Goal: Task Accomplishment & Management: Manage account settings

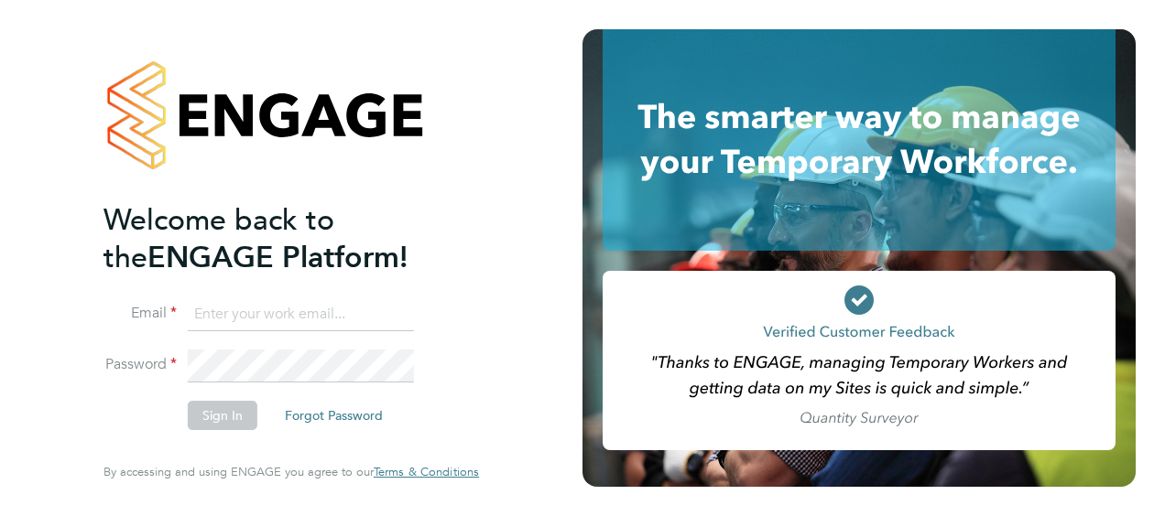
type input "[PERSON_NAME][EMAIL_ADDRESS][PERSON_NAME][DOMAIN_NAME]"
click at [227, 407] on button "Sign In" at bounding box center [223, 415] width 70 height 29
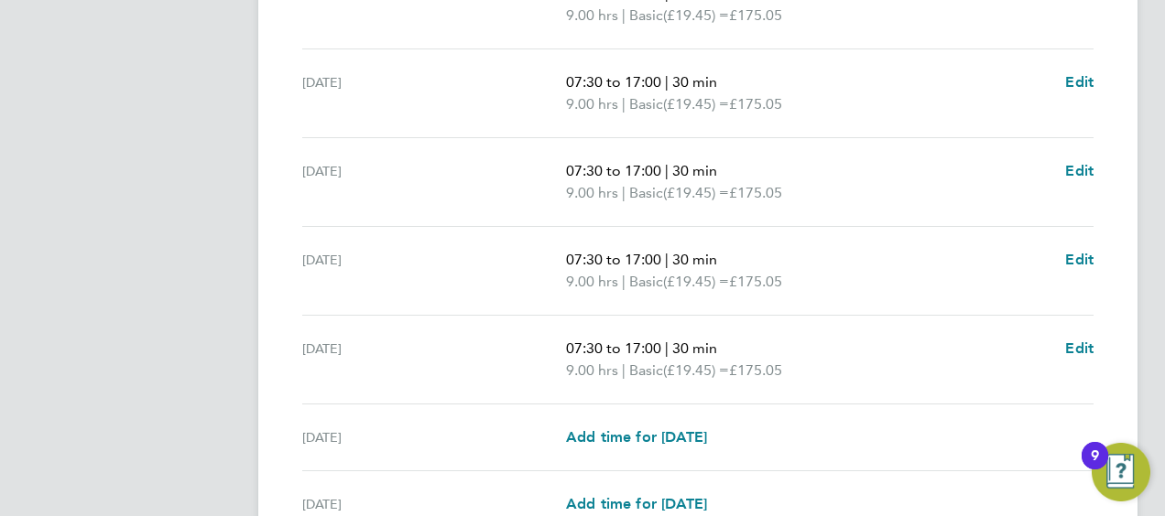
scroll to position [803, 0]
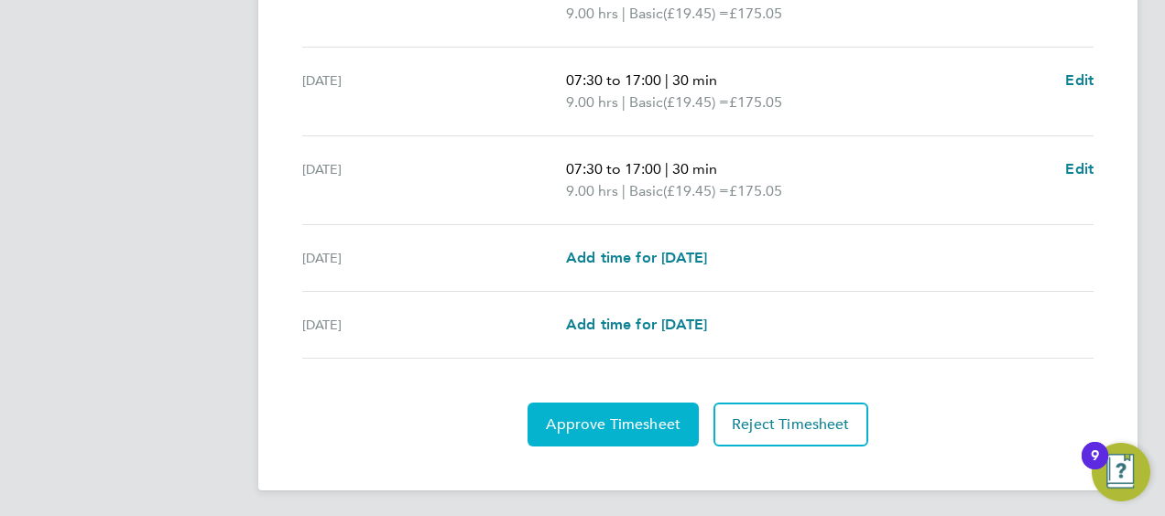
click at [618, 418] on span "Approve Timesheet" at bounding box center [613, 425] width 135 height 18
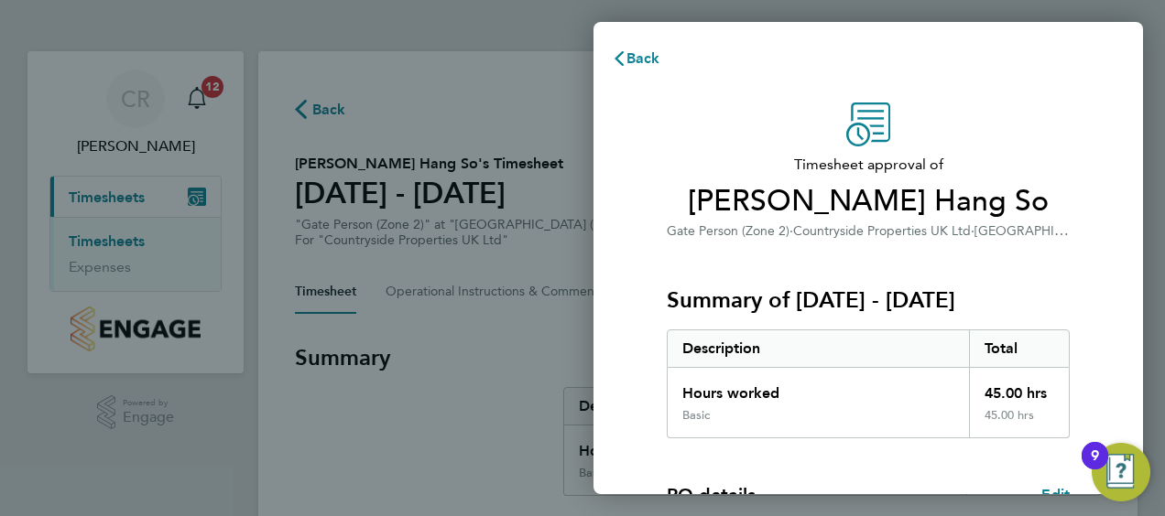
scroll to position [359, 0]
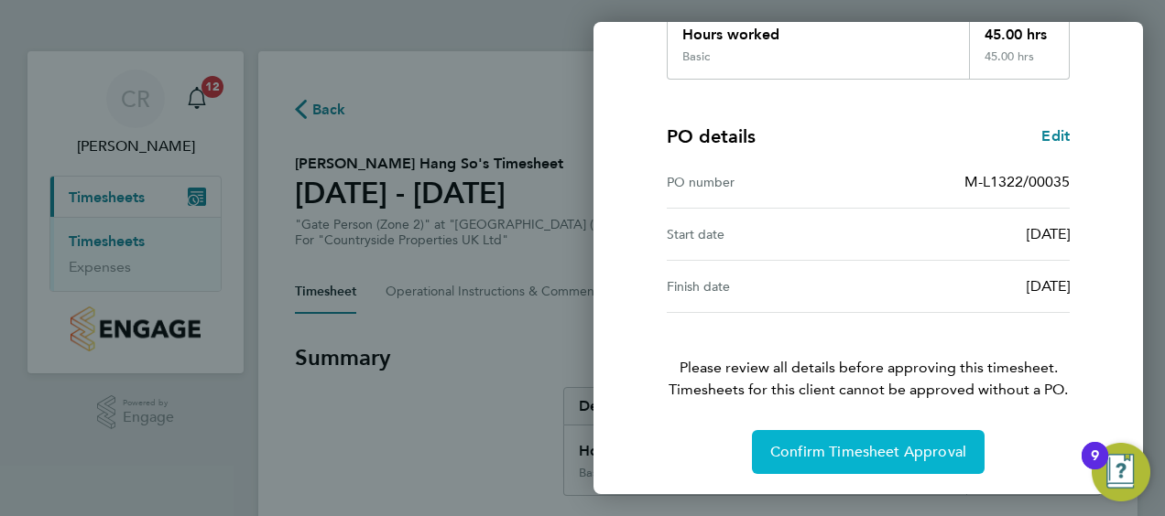
click at [893, 453] on span "Confirm Timesheet Approval" at bounding box center [868, 452] width 196 height 18
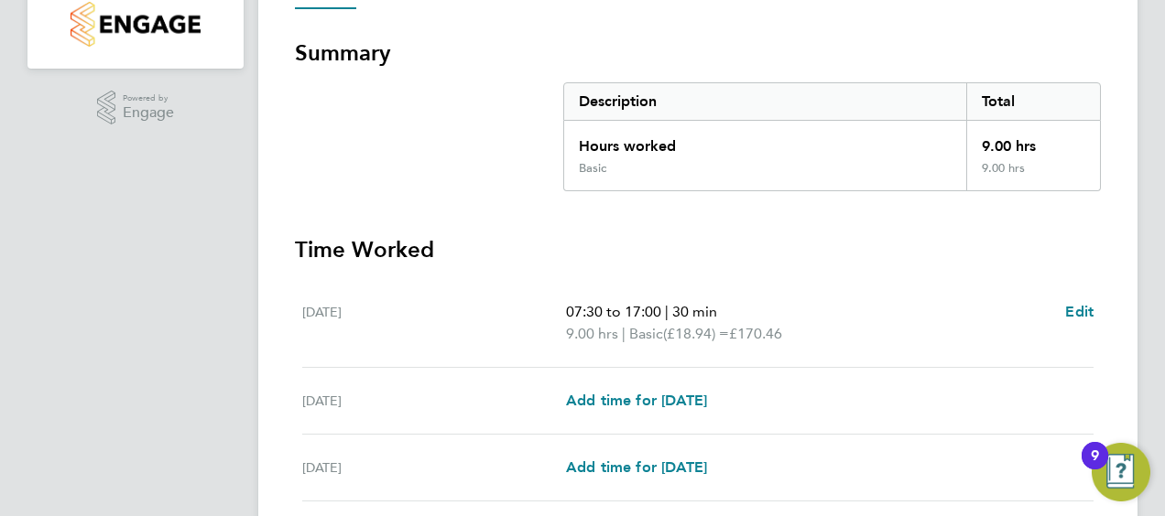
scroll to position [582, 0]
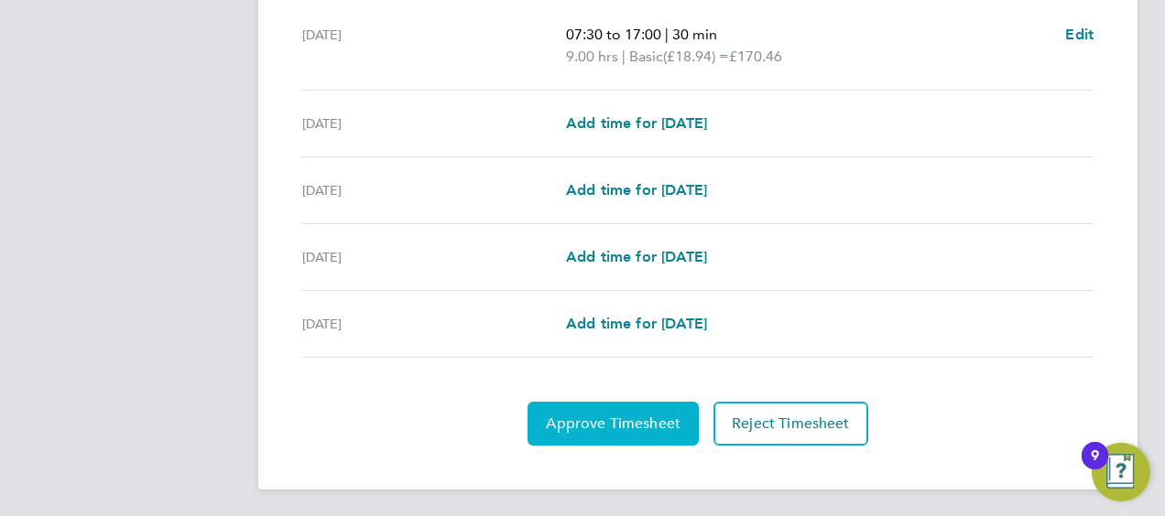
click at [648, 429] on button "Approve Timesheet" at bounding box center [612, 424] width 171 height 44
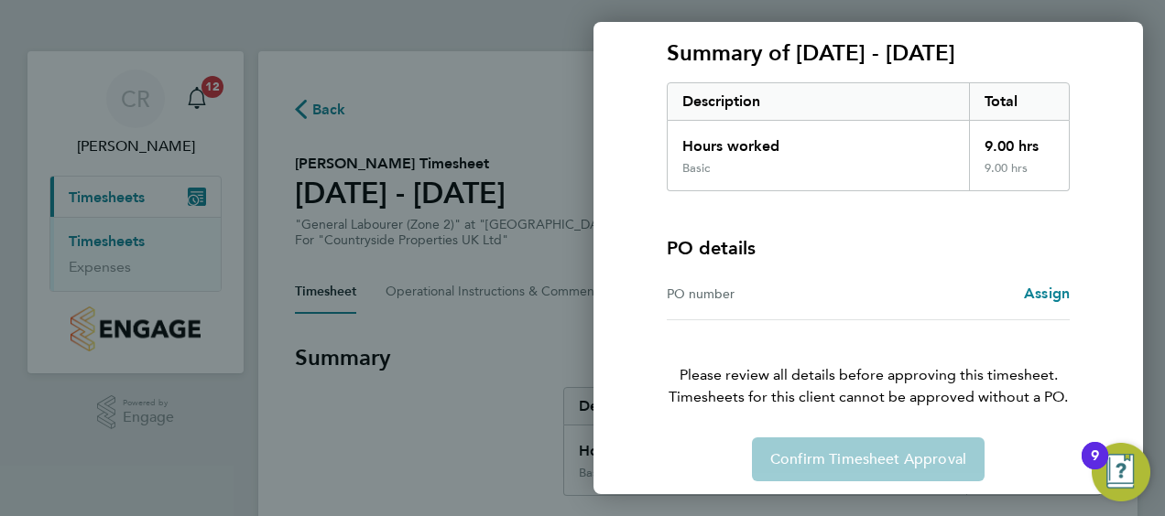
scroll to position [255, 0]
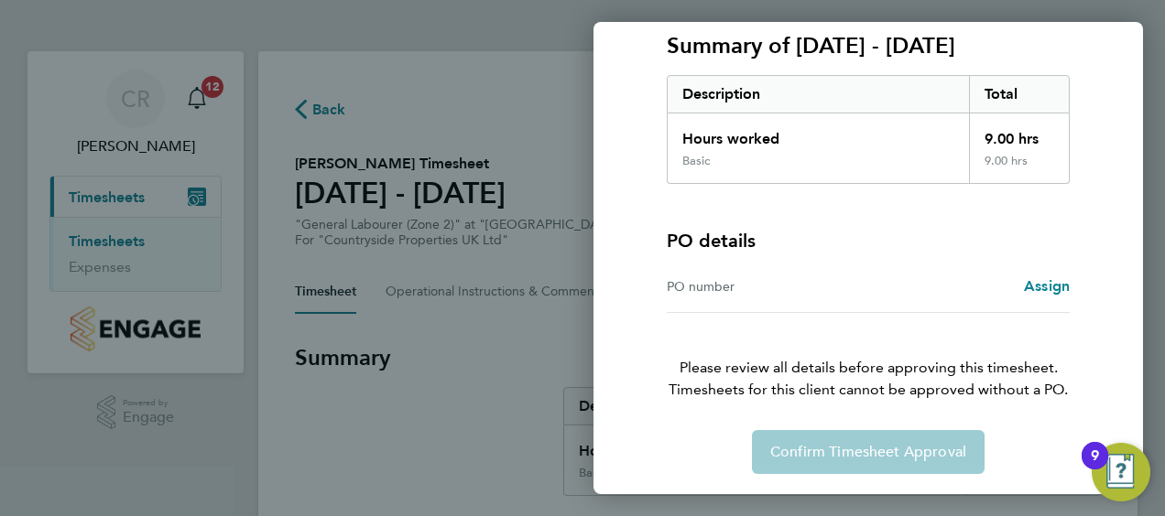
click at [861, 450] on div "Confirm Timesheet Approval" at bounding box center [868, 452] width 447 height 44
click at [1035, 278] on span "Assign" at bounding box center [1047, 285] width 46 height 17
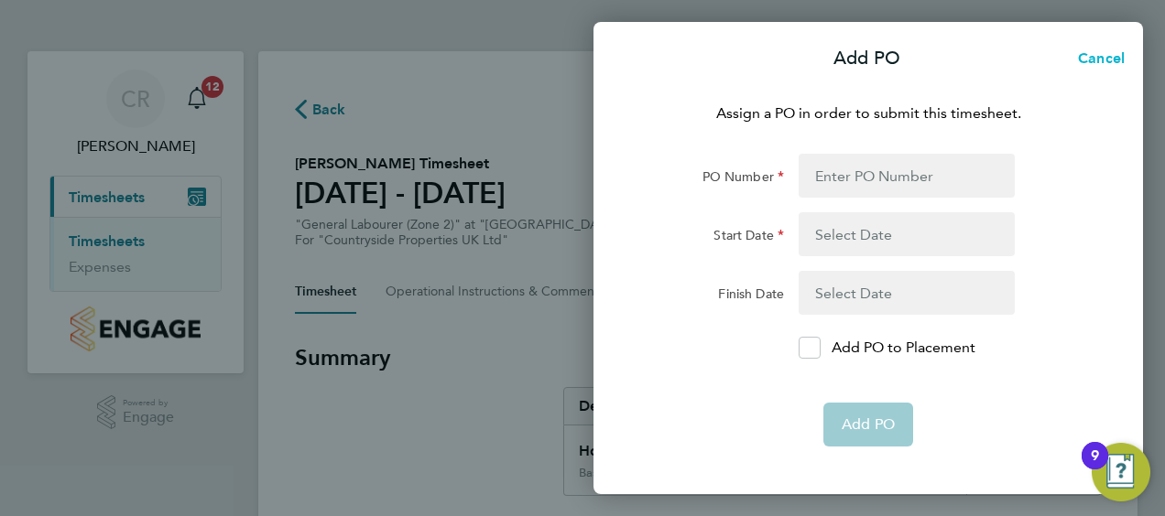
click at [1113, 56] on span "Cancel" at bounding box center [1098, 57] width 52 height 17
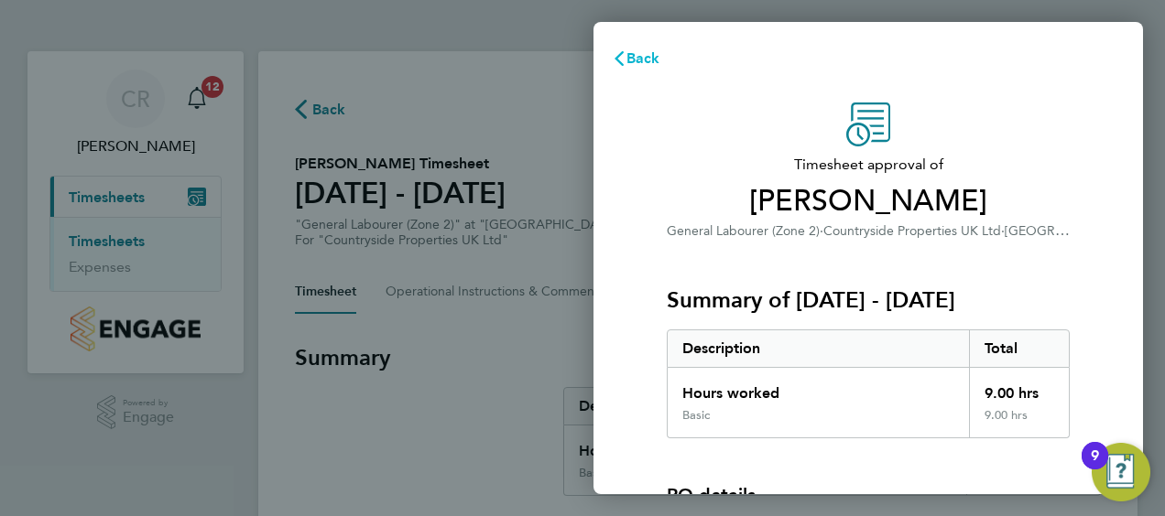
click at [645, 60] on span "Back" at bounding box center [643, 57] width 34 height 17
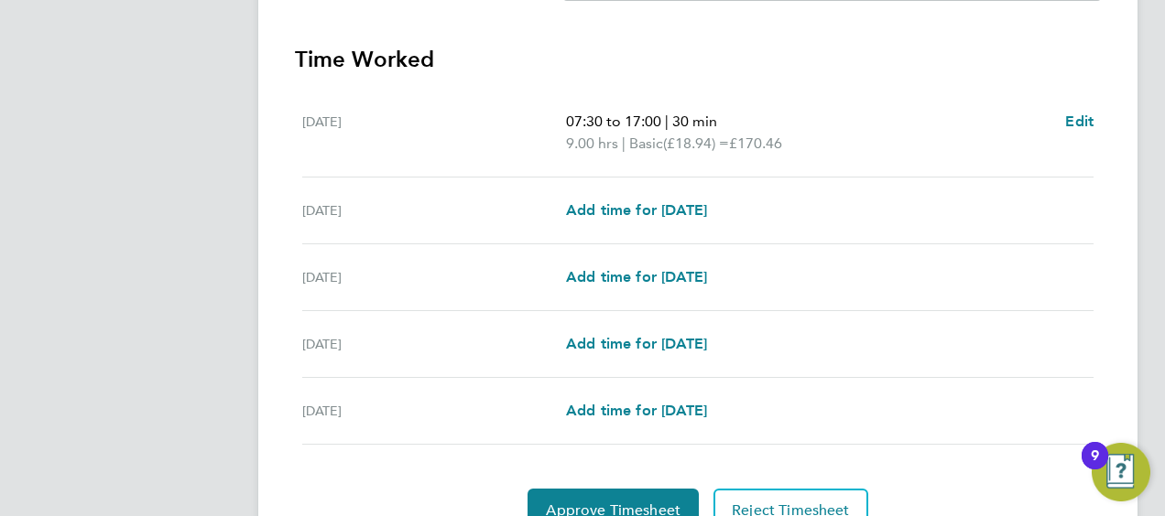
scroll to position [582, 0]
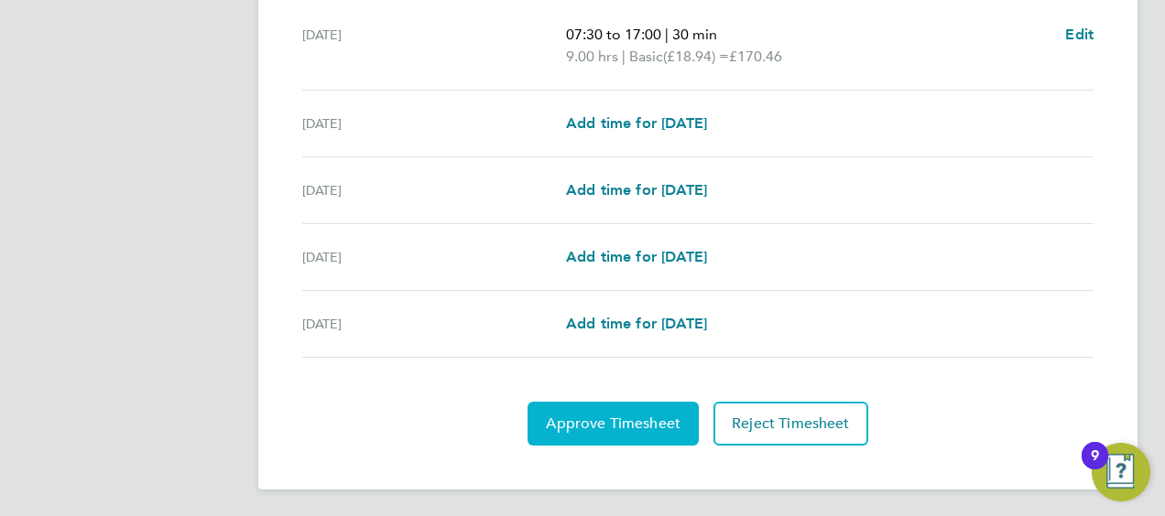
click at [650, 423] on span "Approve Timesheet" at bounding box center [613, 424] width 135 height 18
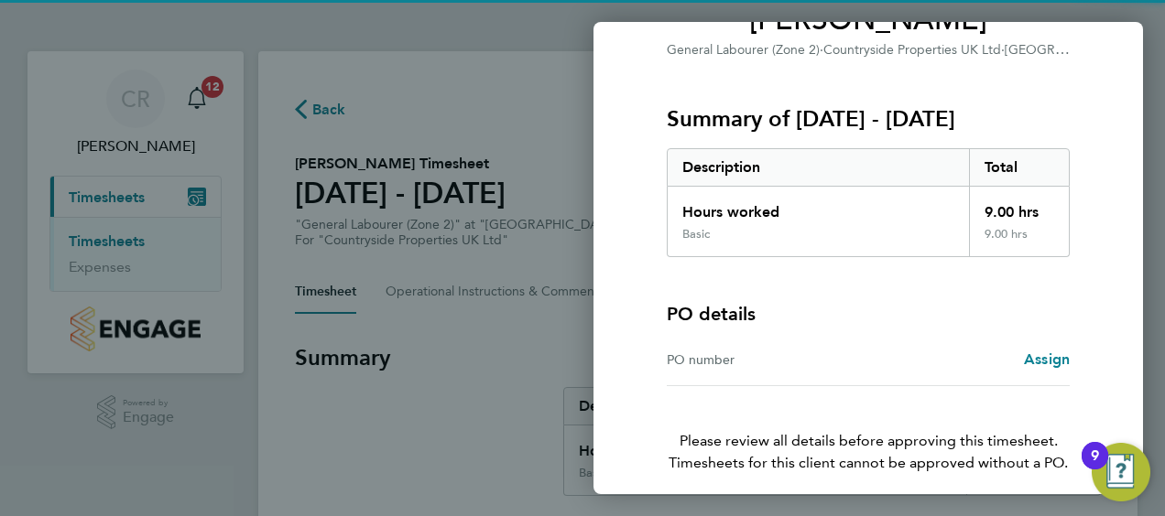
scroll to position [255, 0]
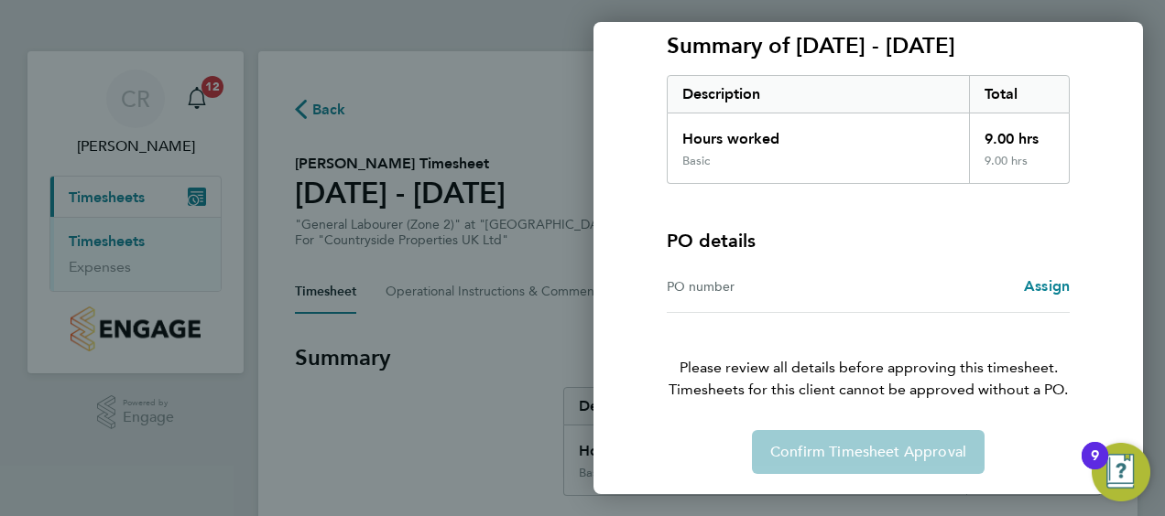
click at [884, 436] on div "Confirm Timesheet Approval" at bounding box center [868, 452] width 447 height 44
click at [482, 377] on div "Back Timesheet approval of Mark Accorsi General Labourer (Zone 2) · Countryside…" at bounding box center [582, 258] width 1165 height 516
click at [179, 93] on div "Back Timesheet approval of Mark Accorsi General Labourer (Zone 2) · Countryside…" at bounding box center [582, 258] width 1165 height 516
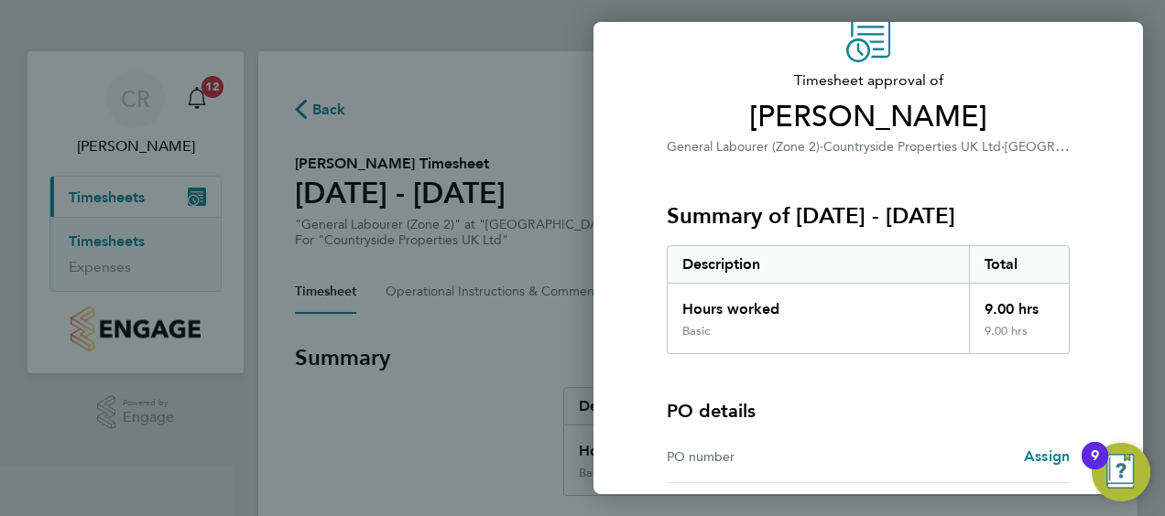
scroll to position [0, 0]
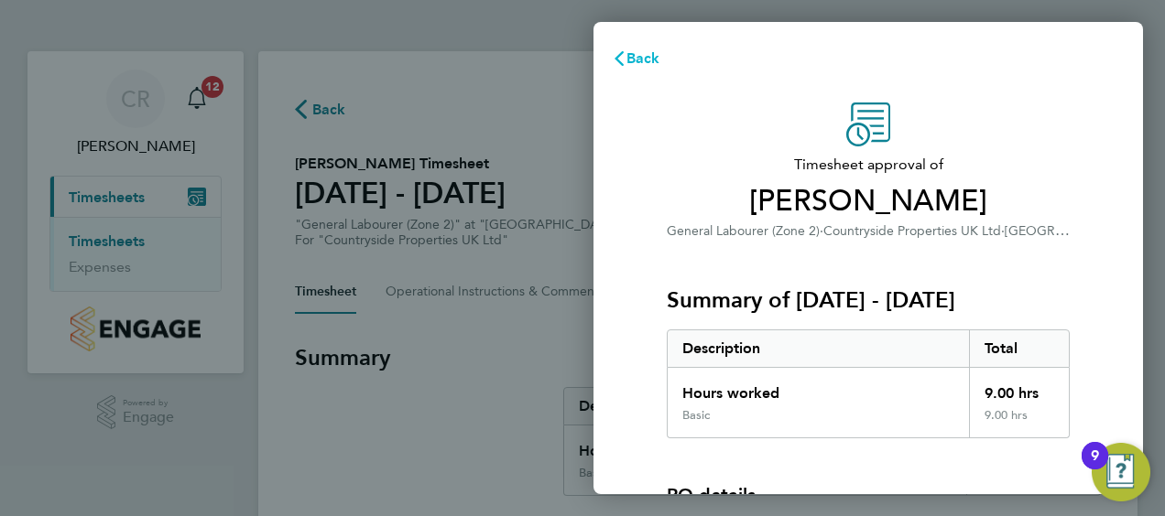
click at [654, 55] on span "Back" at bounding box center [643, 57] width 34 height 17
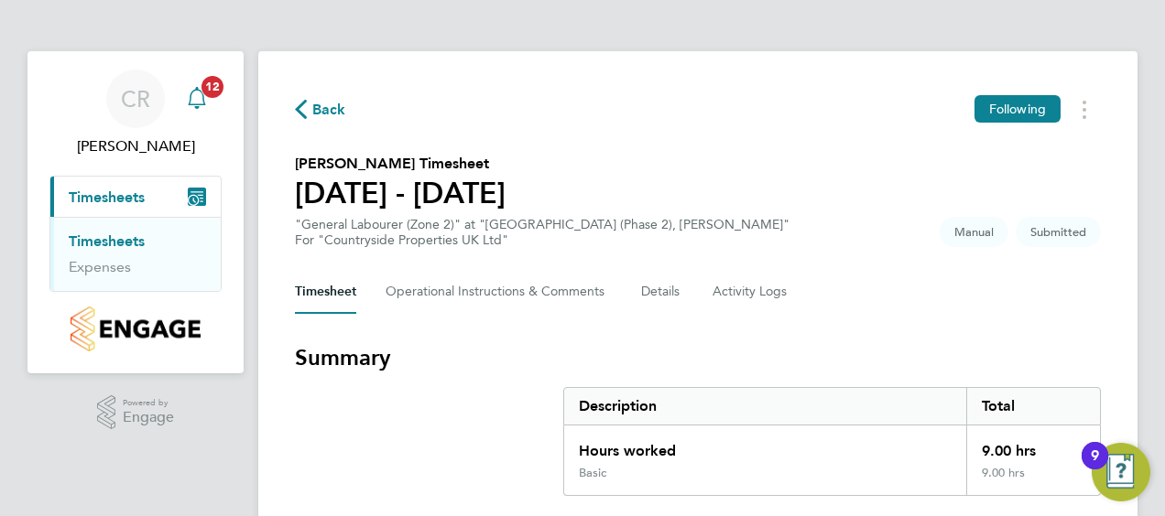
click at [199, 93] on icon "Main navigation" at bounding box center [197, 98] width 22 height 22
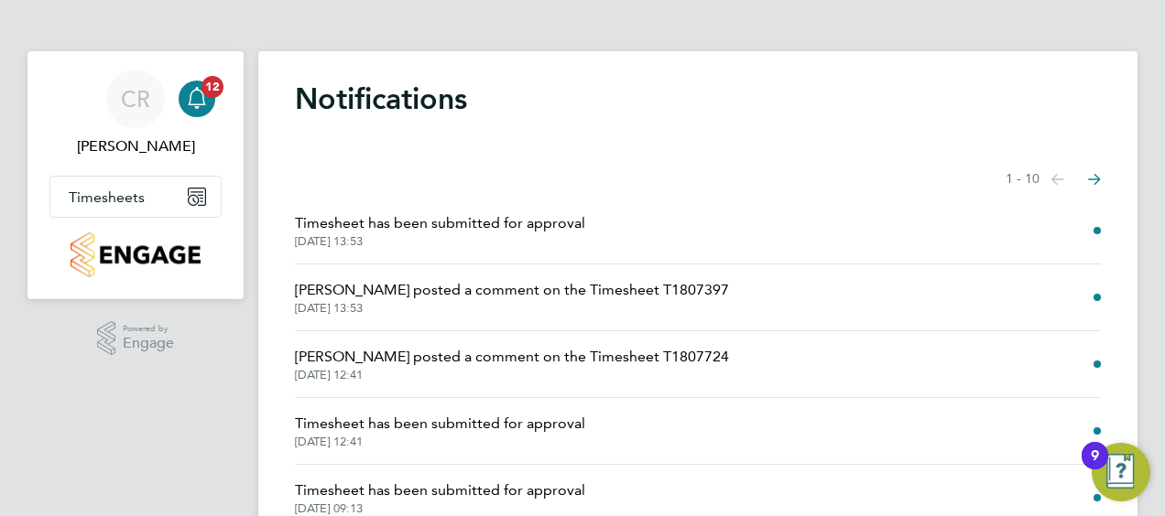
click at [631, 299] on span "[PERSON_NAME] posted a comment on the Timesheet T1807397" at bounding box center [512, 290] width 434 height 22
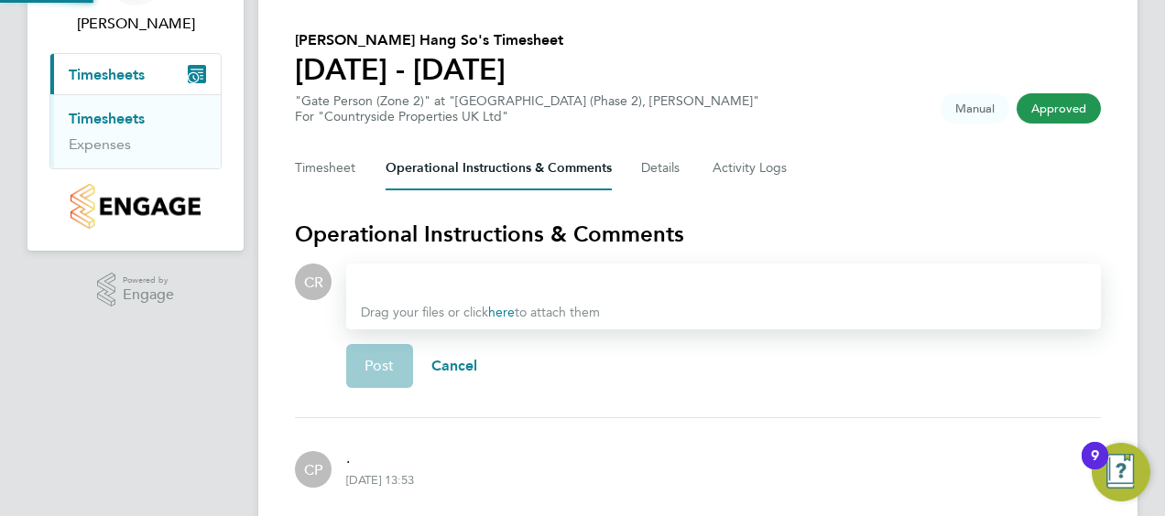
scroll to position [108, 0]
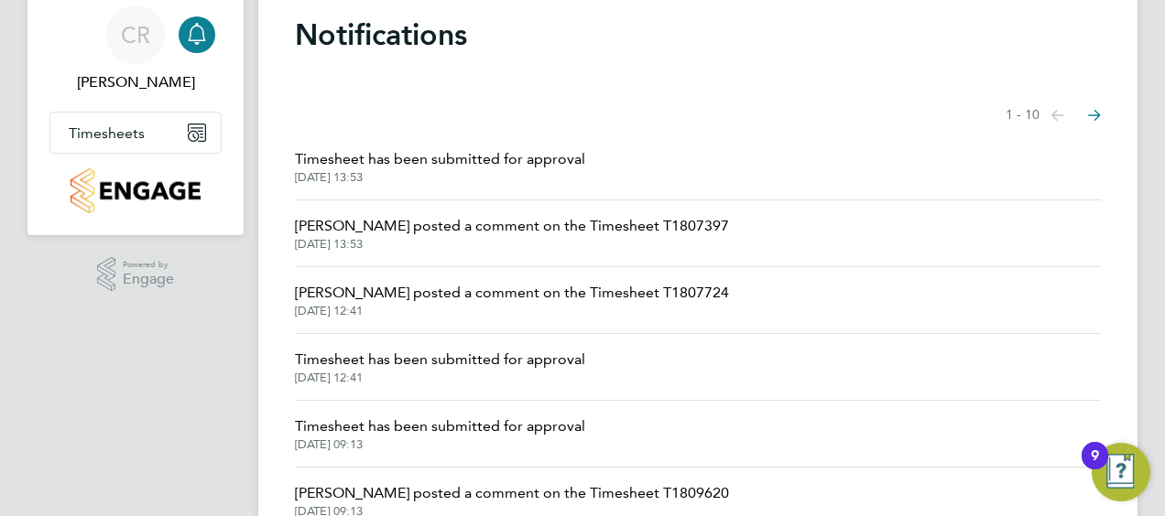
scroll to position [92, 0]
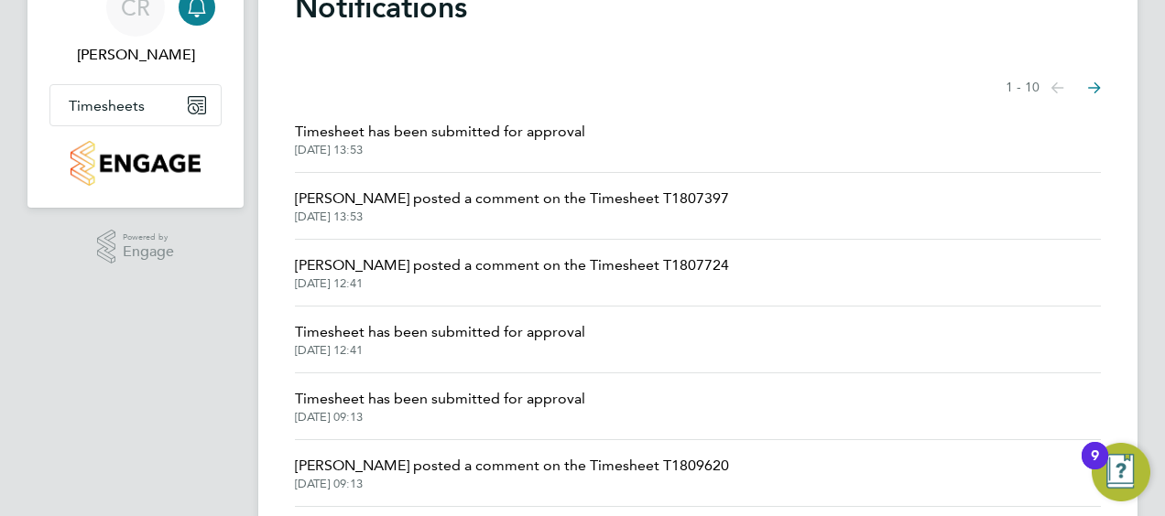
click at [492, 328] on span "Timesheet has been submitted for approval" at bounding box center [440, 332] width 290 height 22
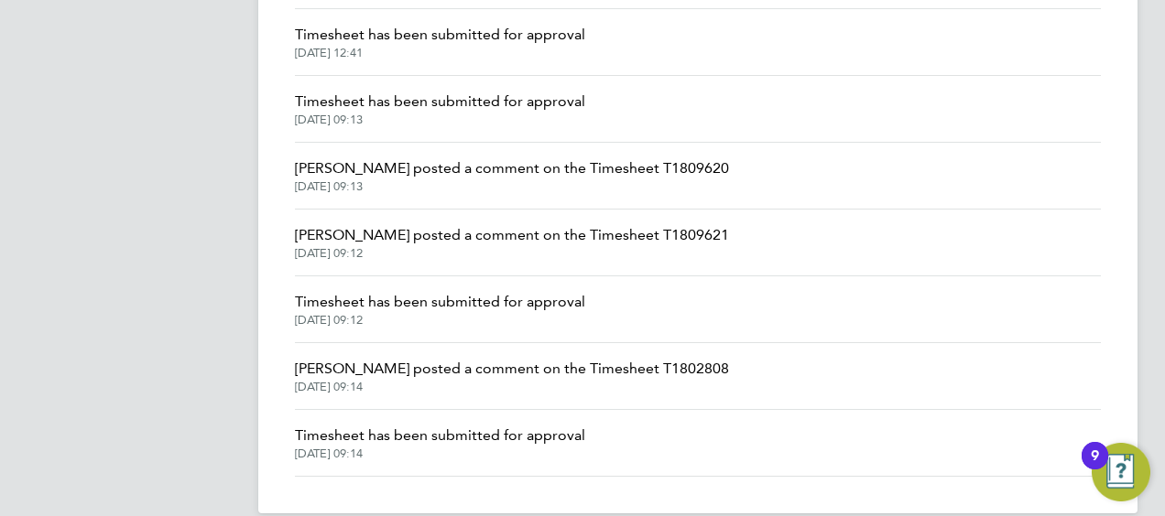
scroll to position [412, 0]
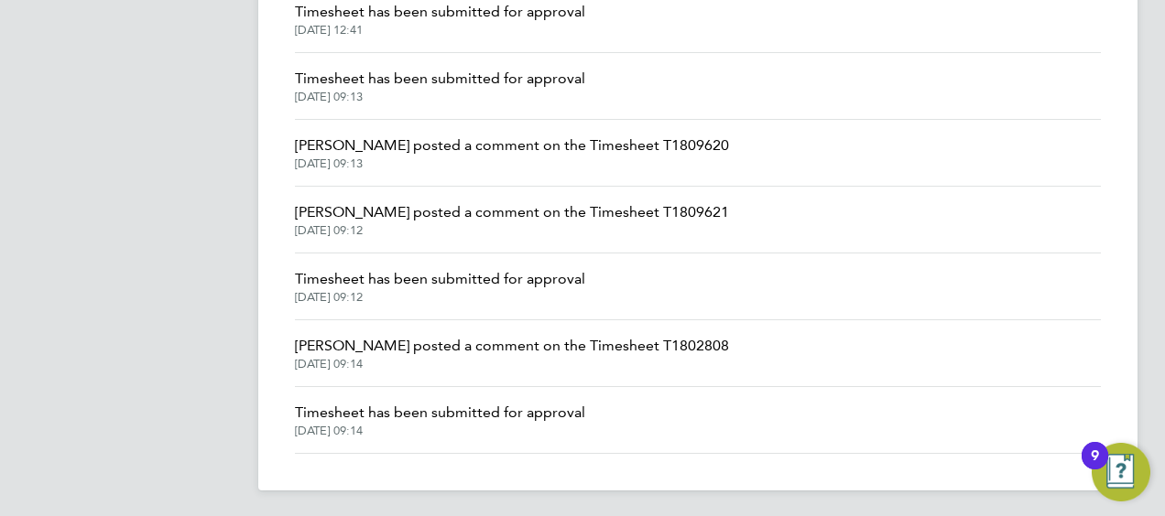
click at [388, 285] on span "Timesheet has been submitted for approval" at bounding box center [440, 279] width 290 height 22
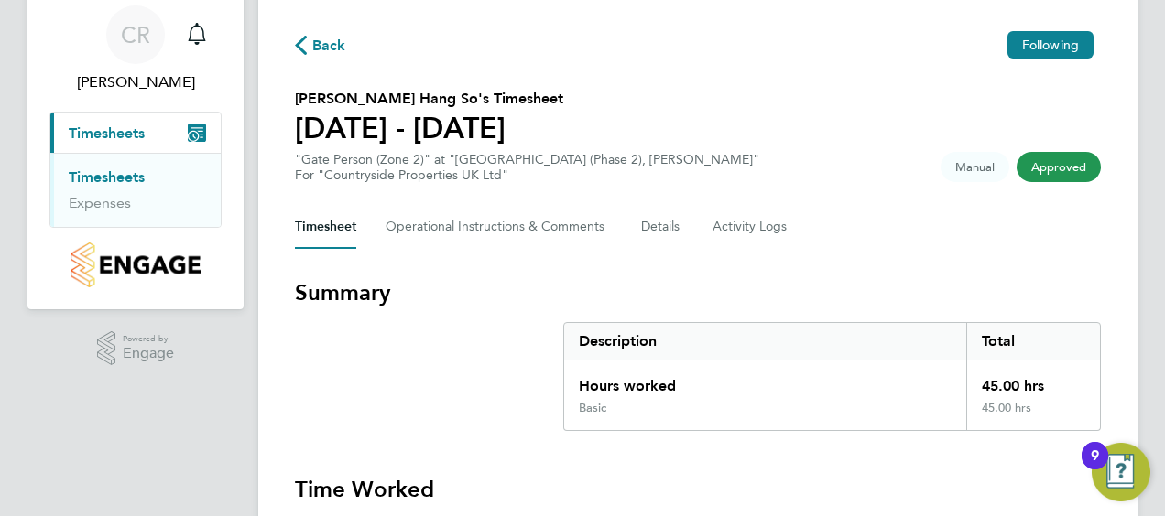
scroll to position [92, 0]
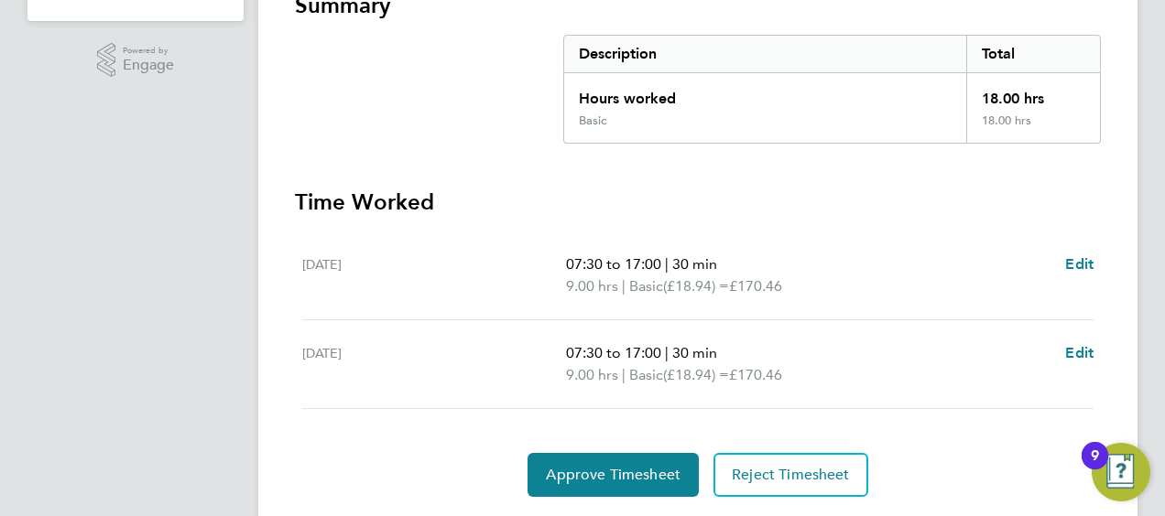
scroll to position [405, 0]
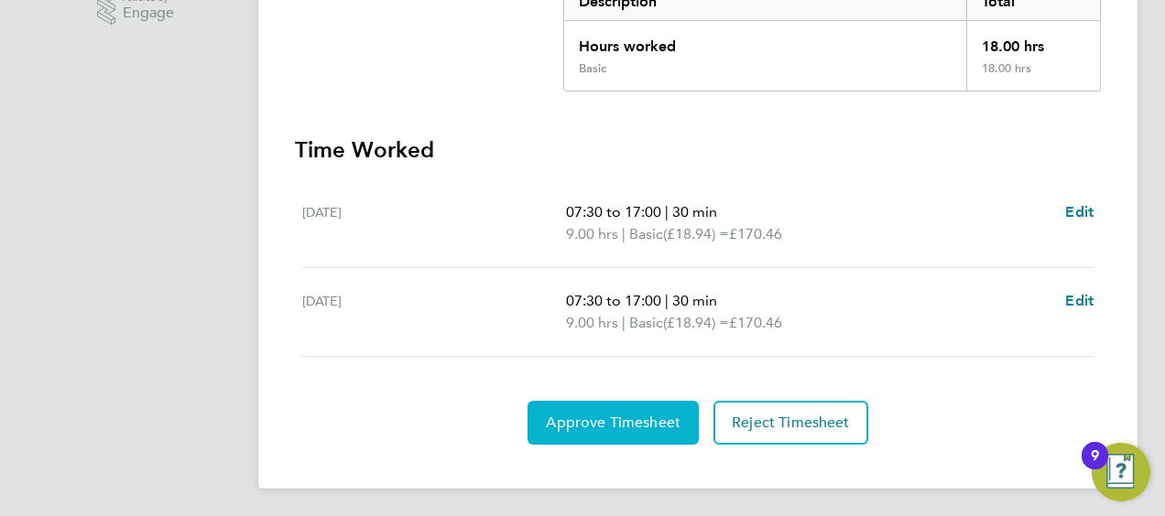
click at [595, 416] on span "Approve Timesheet" at bounding box center [613, 423] width 135 height 18
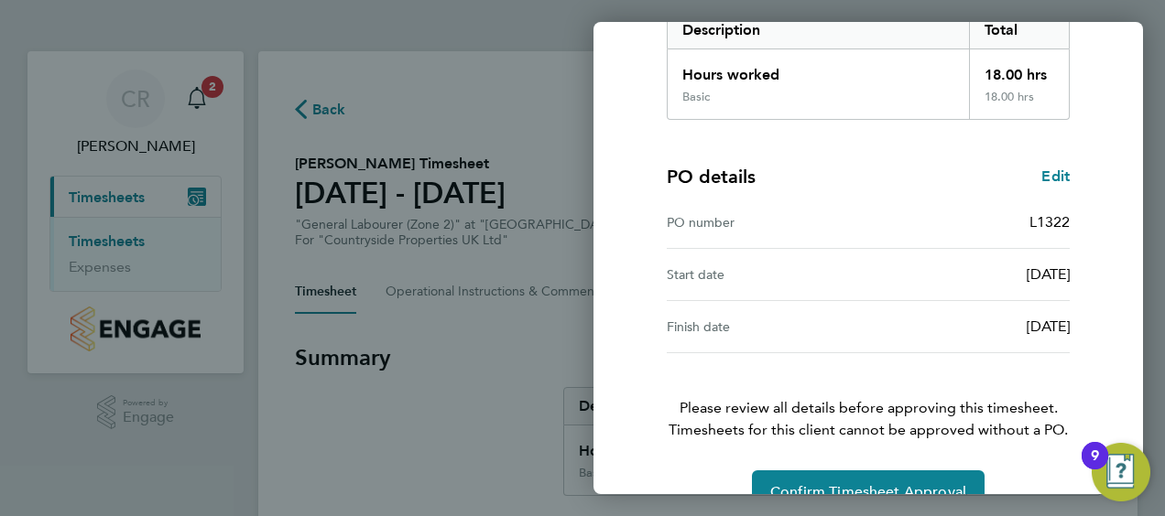
scroll to position [359, 0]
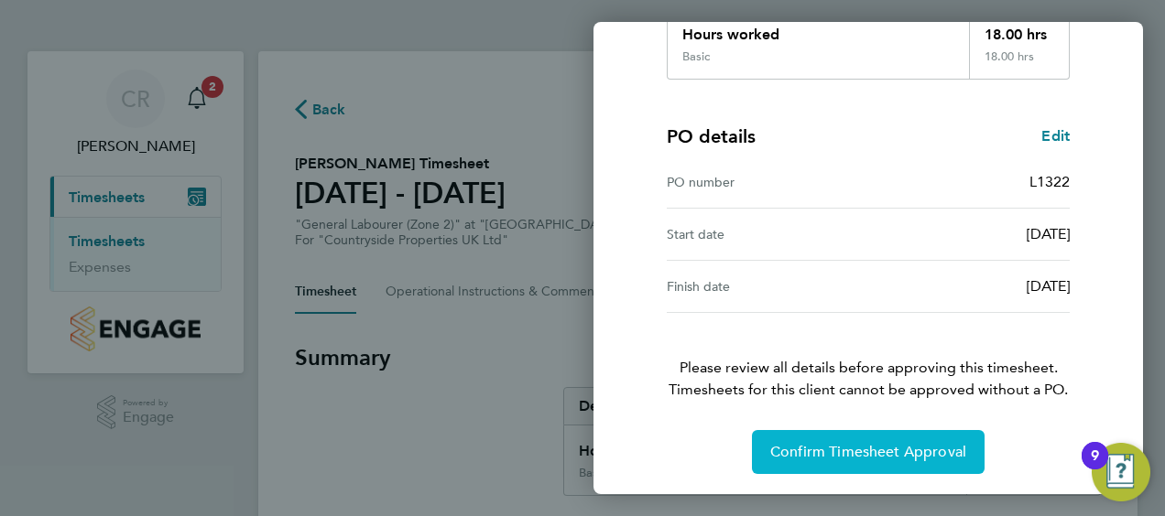
click at [869, 462] on button "Confirm Timesheet Approval" at bounding box center [868, 452] width 233 height 44
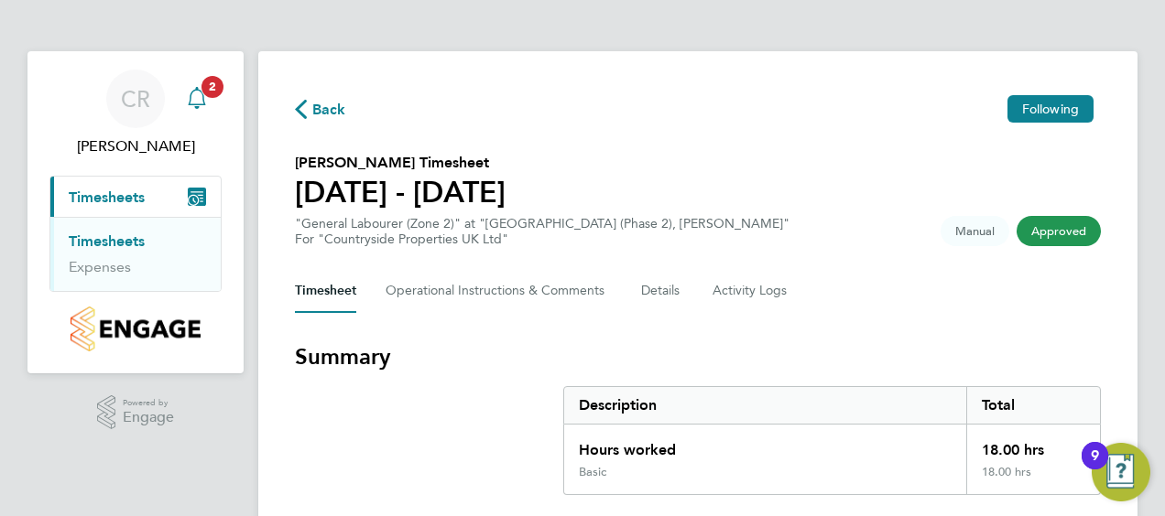
click at [205, 93] on span "2" at bounding box center [212, 87] width 22 height 22
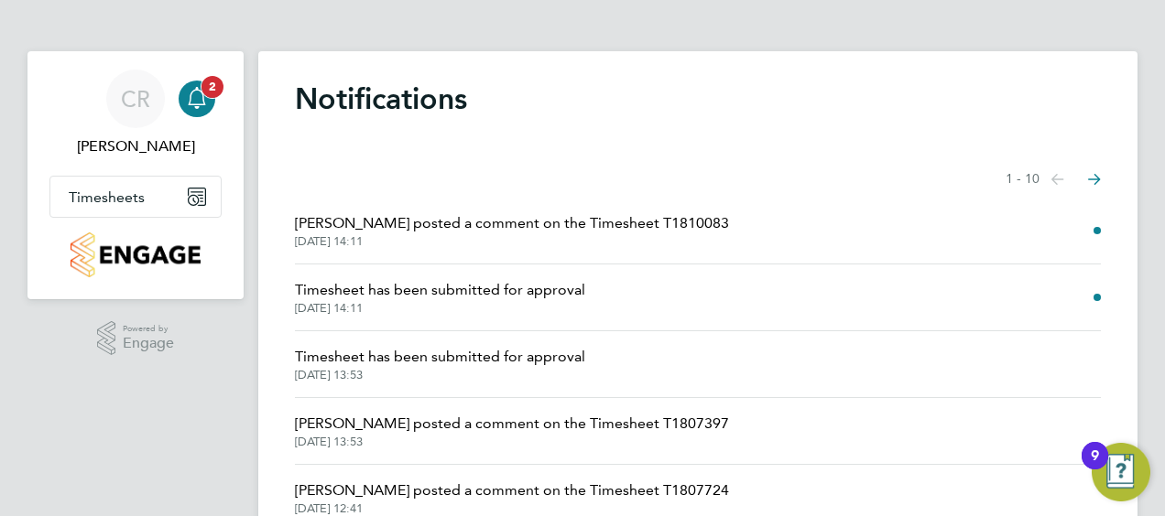
click at [198, 92] on icon "Main navigation" at bounding box center [197, 98] width 22 height 22
click at [519, 22] on ng-component "Notifications Showing items 1 - 10 items Previous page Next page [PERSON_NAME] …" at bounding box center [697, 451] width 879 height 903
